Goal: Task Accomplishment & Management: Use online tool/utility

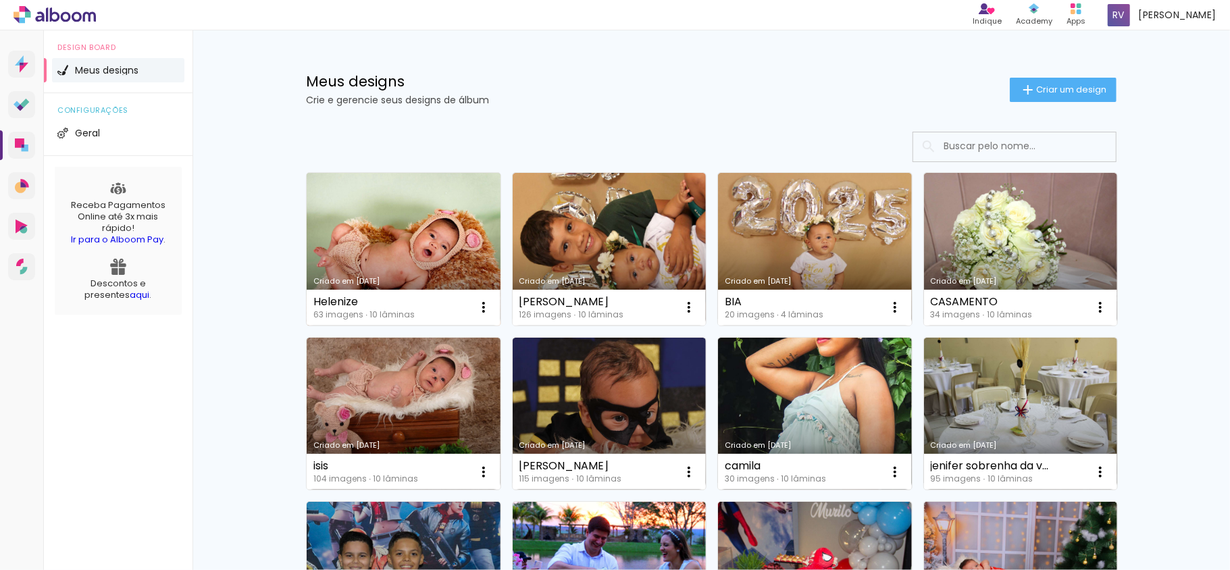
click at [343, 231] on link "Criado em [DATE]" at bounding box center [404, 249] width 194 height 153
